Goal: Information Seeking & Learning: Learn about a topic

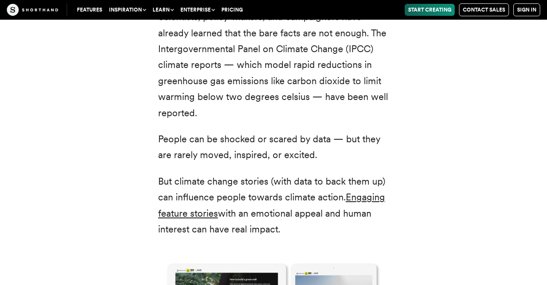
scroll to position [1010, 0]
click at [109, 200] on div "Scientists, policy-makers, and campaigners have already learned that the bare f…" at bounding box center [274, 267] width 530 height 536
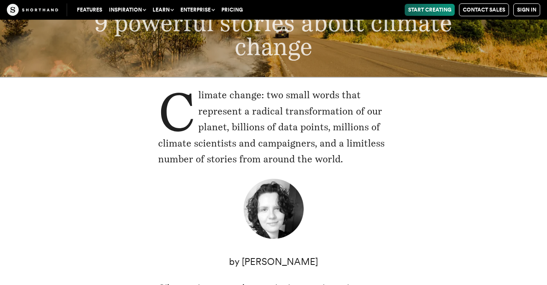
scroll to position [125, 0]
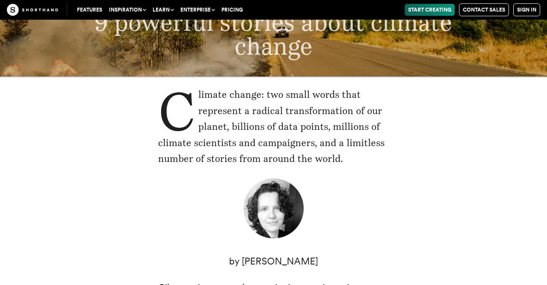
click at [178, 121] on p "Climate change: two small words that represent a radical transformation of our …" at bounding box center [273, 127] width 231 height 80
click at [248, 188] on img at bounding box center [274, 209] width 64 height 64
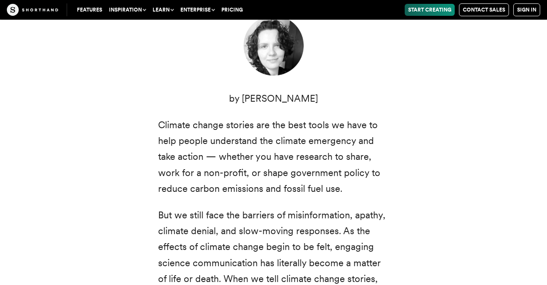
scroll to position [298, 0]
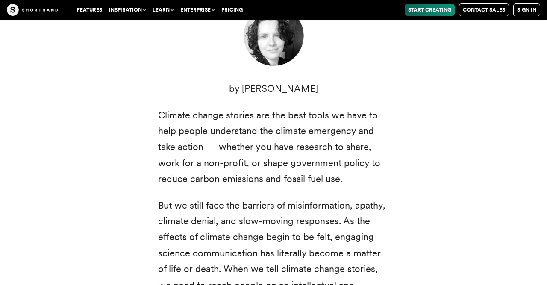
click at [242, 186] on p "Climate change stories are the best tools we have to help people understand the…" at bounding box center [273, 147] width 231 height 80
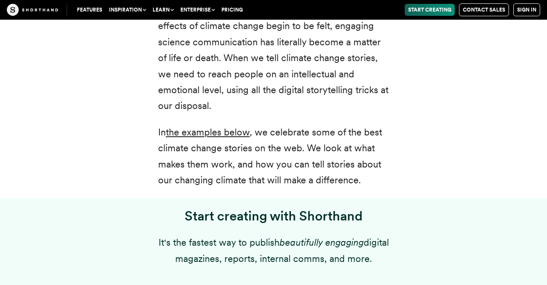
scroll to position [509, 0]
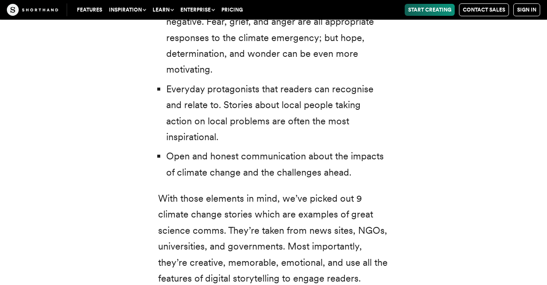
scroll to position [2670, 0]
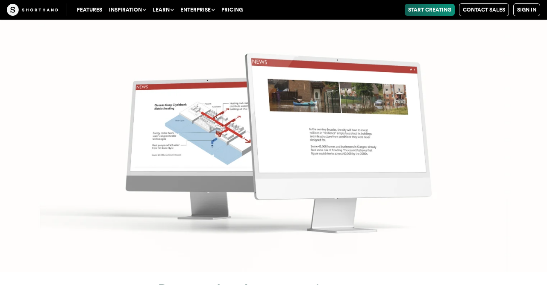
scroll to position [3761, 0]
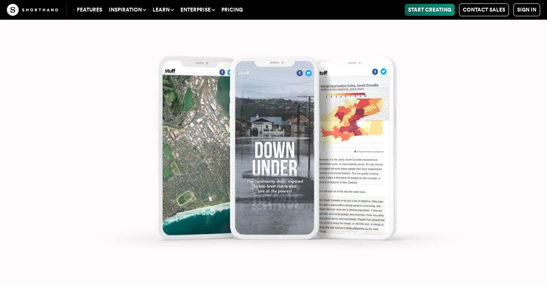
scroll to position [4428, 0]
click at [283, 148] on sh-background-transition at bounding box center [273, 279] width 547 height 584
click at [283, 171] on sh-background-transition at bounding box center [273, 279] width 547 height 584
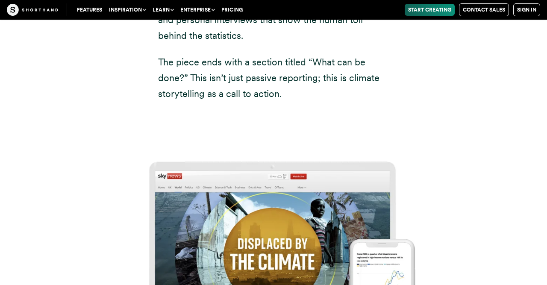
scroll to position [5172, 0]
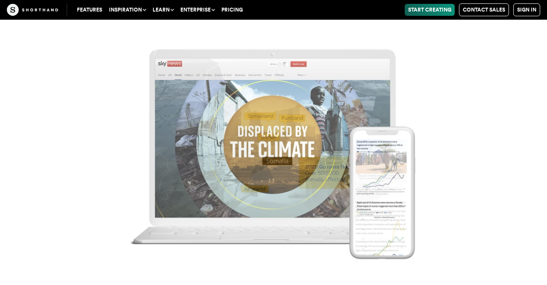
scroll to position [5341, 0]
click at [265, 164] on sh-background-transition at bounding box center [273, 224] width 547 height 584
click at [280, 160] on sh-background-transition at bounding box center [273, 224] width 547 height 584
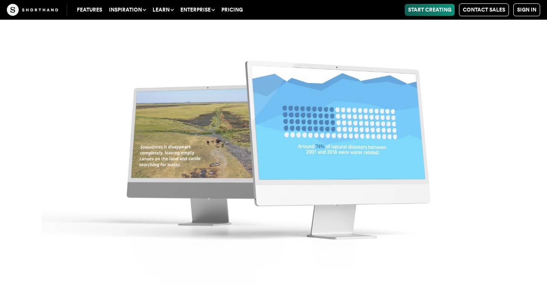
scroll to position [6461, 0]
click at [299, 122] on sh-background-transition at bounding box center [273, 18] width 547 height 584
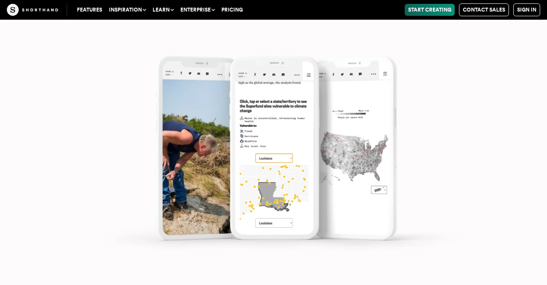
scroll to position [7377, 0]
click at [263, 136] on sh-background-transition at bounding box center [273, 35] width 547 height 584
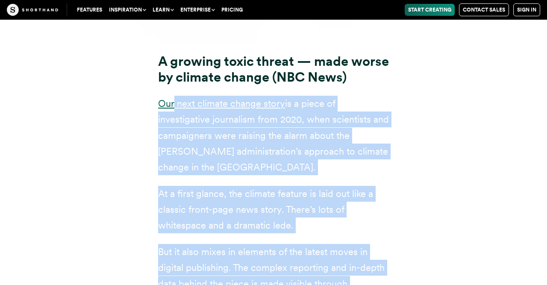
scroll to position [6724, 0]
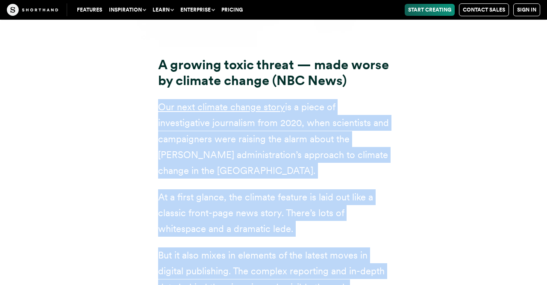
drag, startPoint x: 153, startPoint y: 153, endPoint x: 148, endPoint y: 50, distance: 103.5
click at [148, 57] on div "A growing toxic threat — made worse by climate change (NBC News) Our next clima…" at bounding box center [273, 221] width 265 height 328
copy article "Our next climate change story is a piece of investigative journalism from 2020,…"
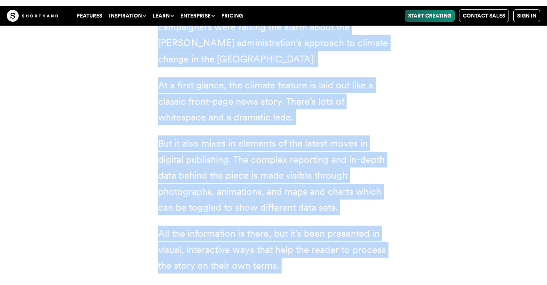
scroll to position [6841, 0]
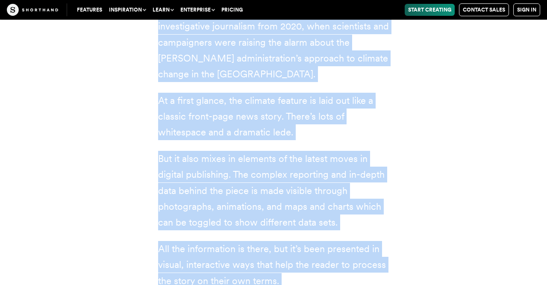
click at [100, 138] on div "A growing toxic threat — made worse by climate change (NBC News) Our next clima…" at bounding box center [274, 124] width 530 height 349
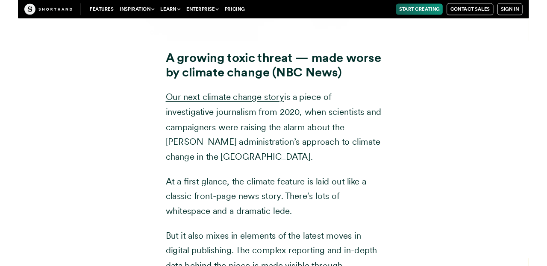
scroll to position [6720, 0]
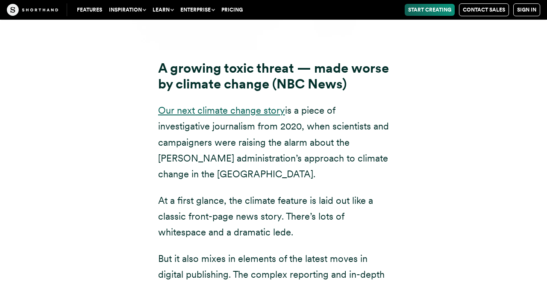
click at [178, 105] on link "Our next climate change story" at bounding box center [221, 110] width 127 height 11
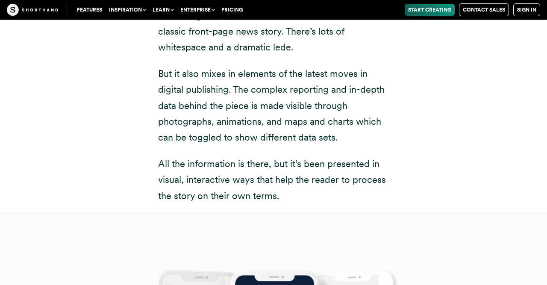
scroll to position [6905, 0]
